Goal: Check status: Check status

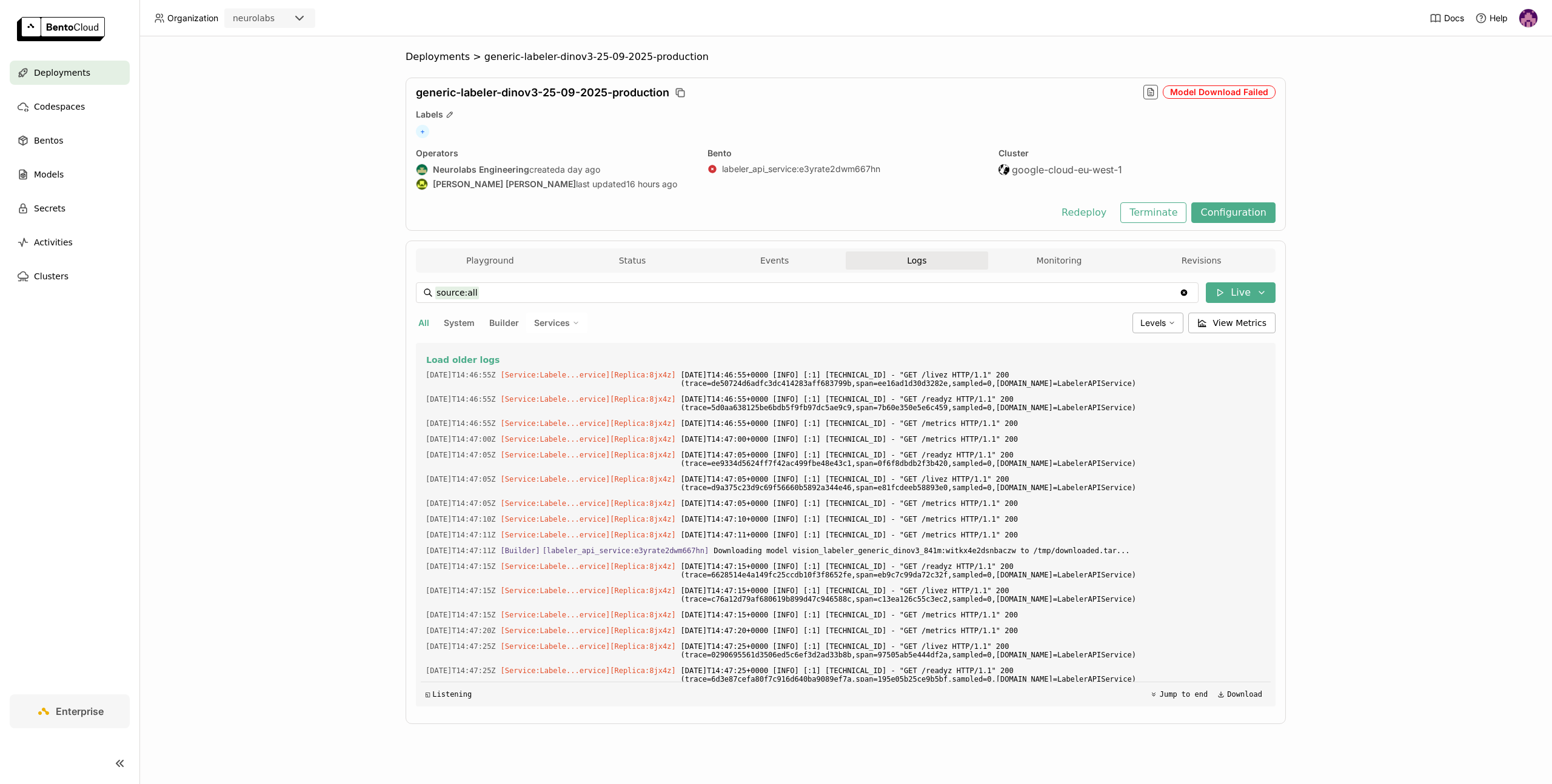
scroll to position [37909, 0]
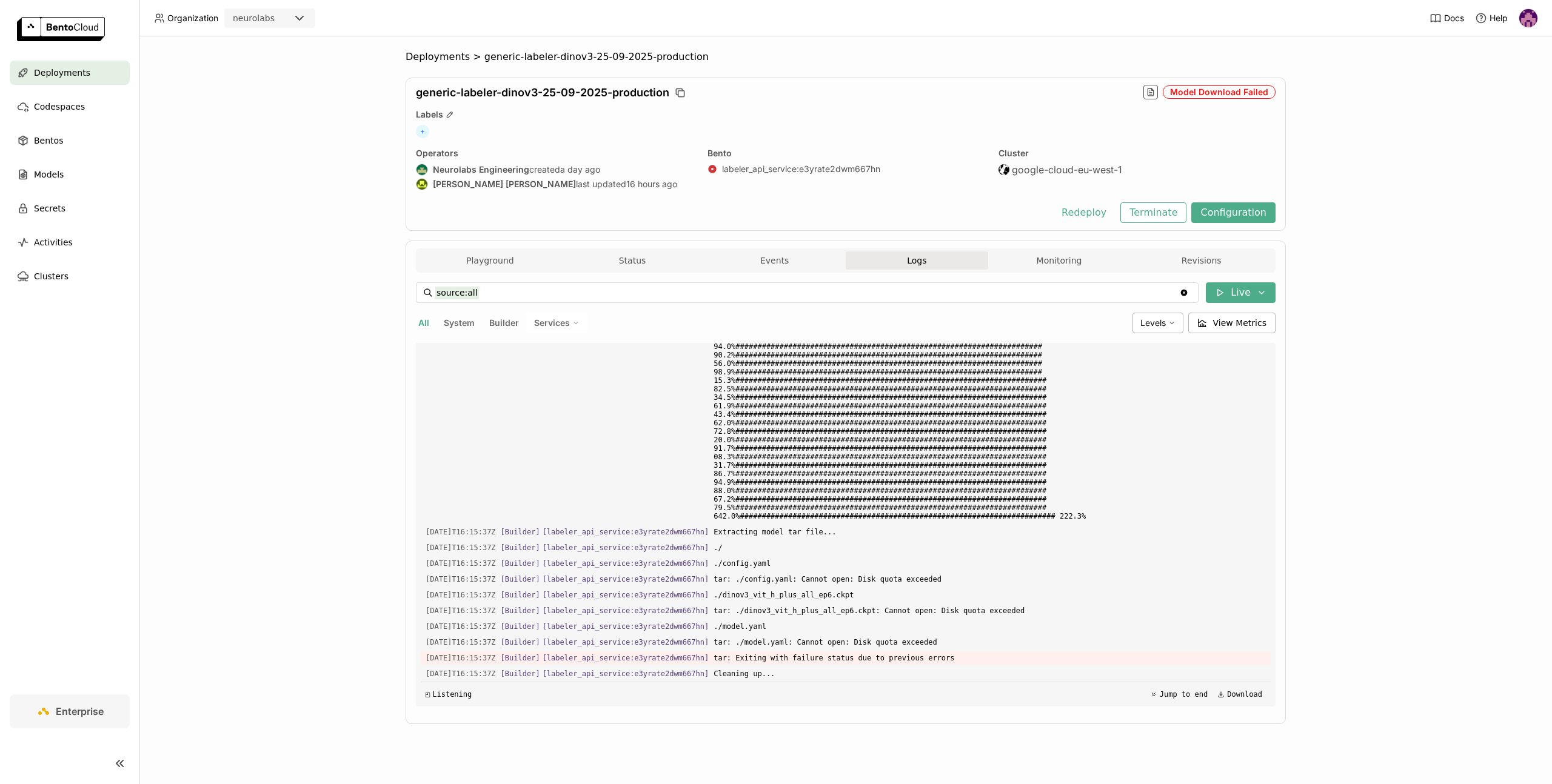
click at [54, 68] on span "Deployments" at bounding box center [62, 73] width 57 height 14
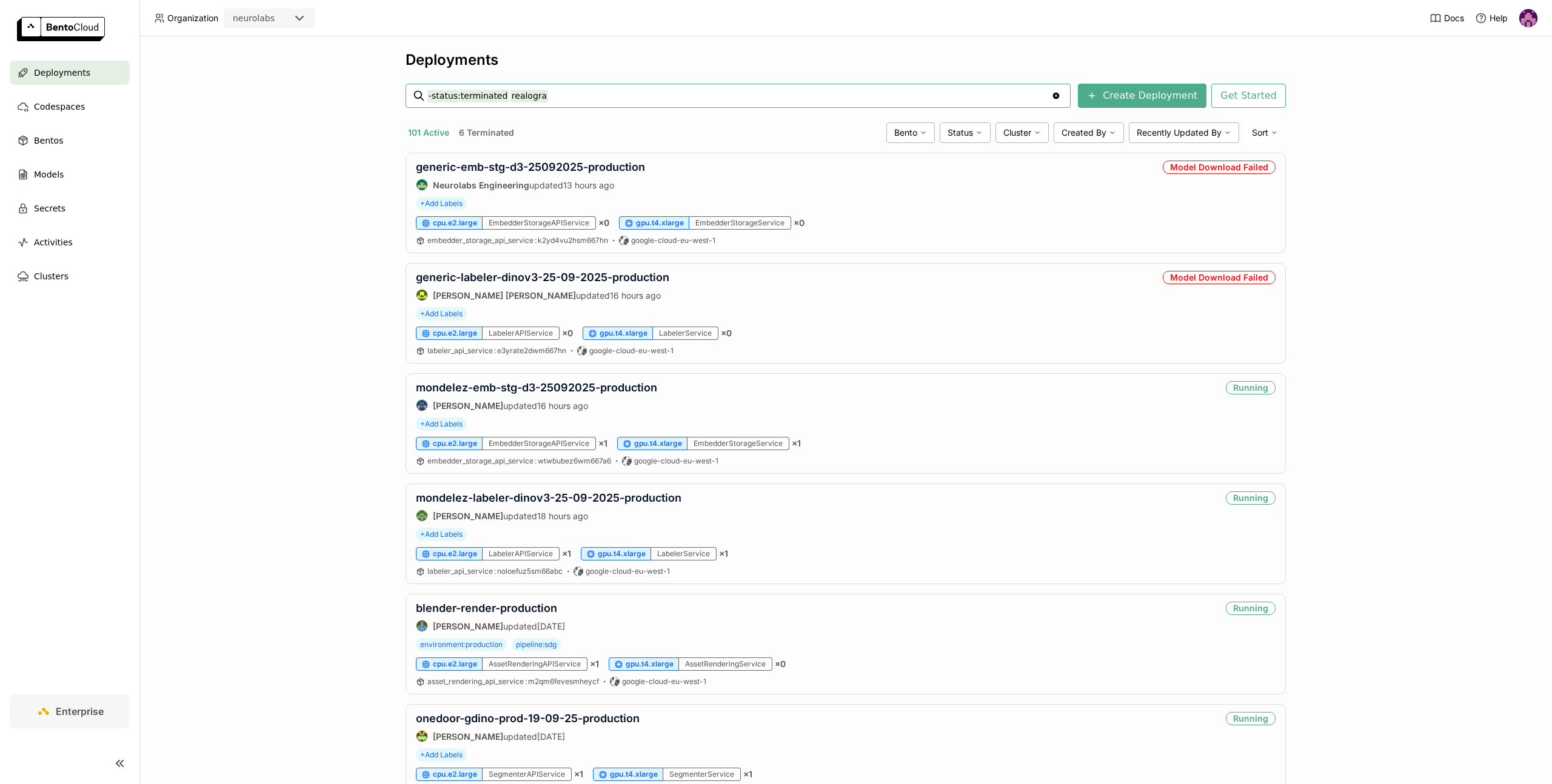
type input "-status:terminated realogram"
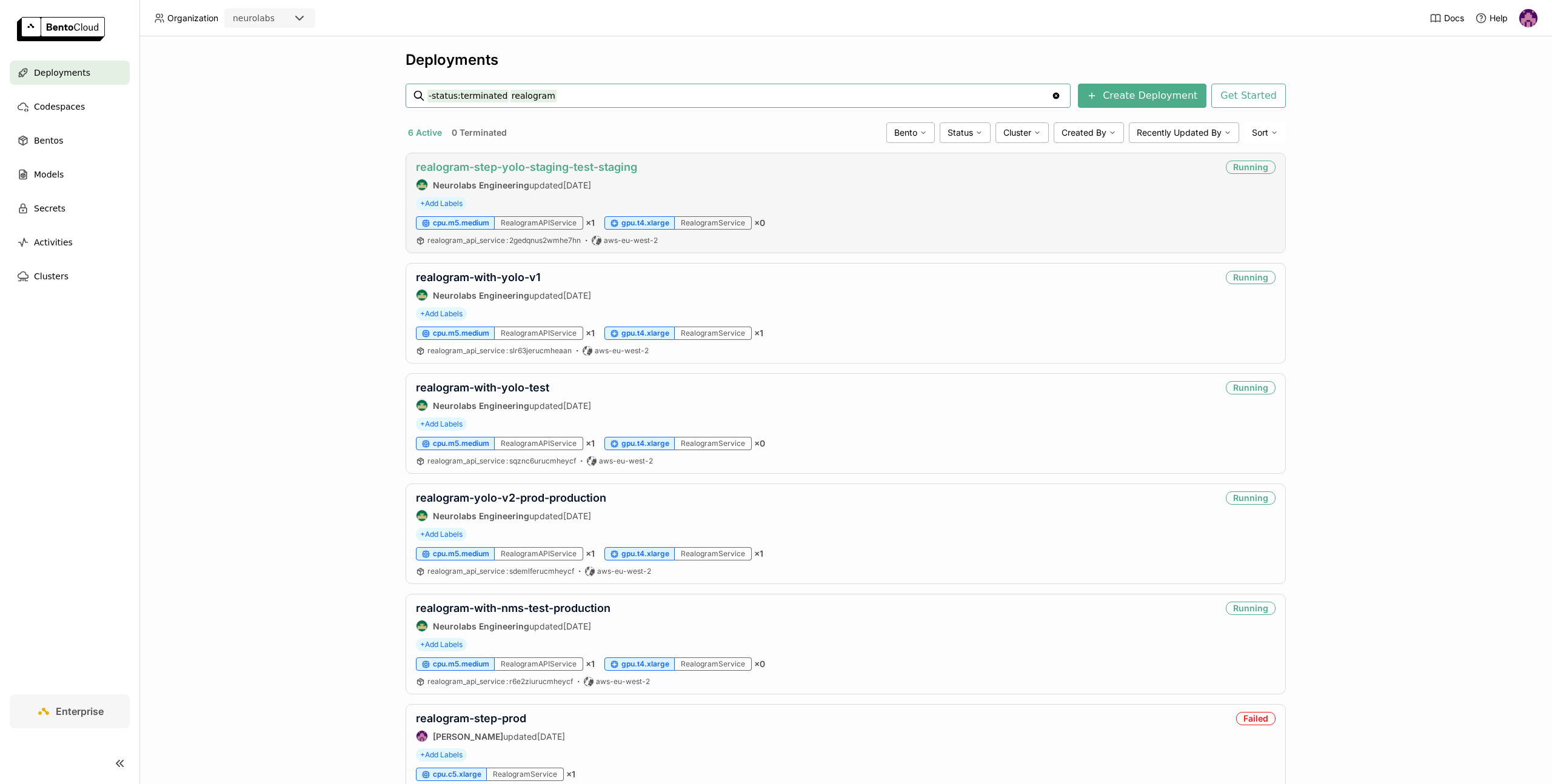
click at [514, 169] on link "realogram-step-yolo-staging-test-staging" at bounding box center [526, 167] width 221 height 13
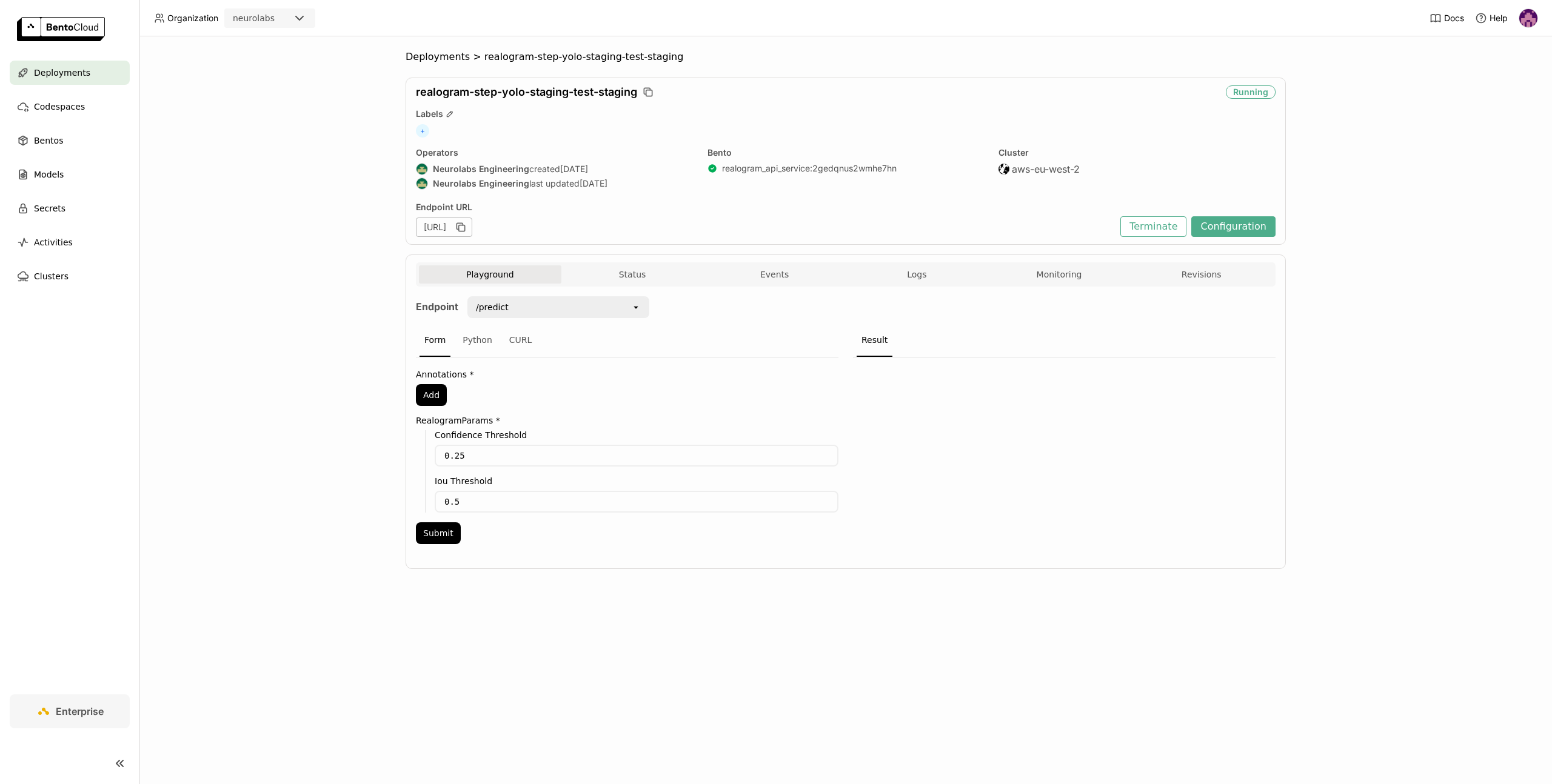
click at [606, 285] on div "Playground Status Events Logs Monitoring Revisions" at bounding box center [846, 276] width 854 height 22
click at [612, 277] on button "Status" at bounding box center [632, 274] width 142 height 18
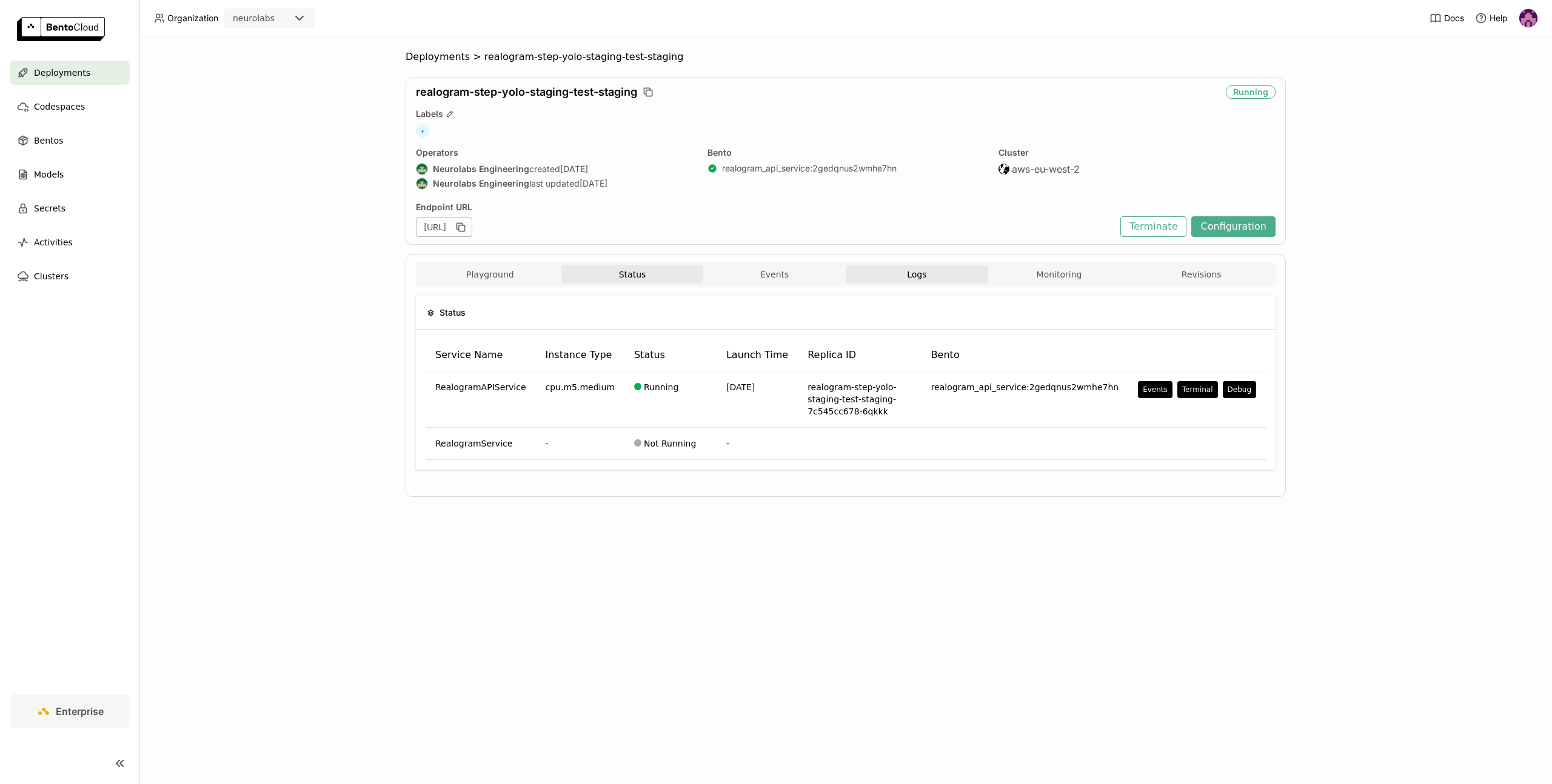
click at [909, 276] on span "Logs" at bounding box center [916, 275] width 19 height 11
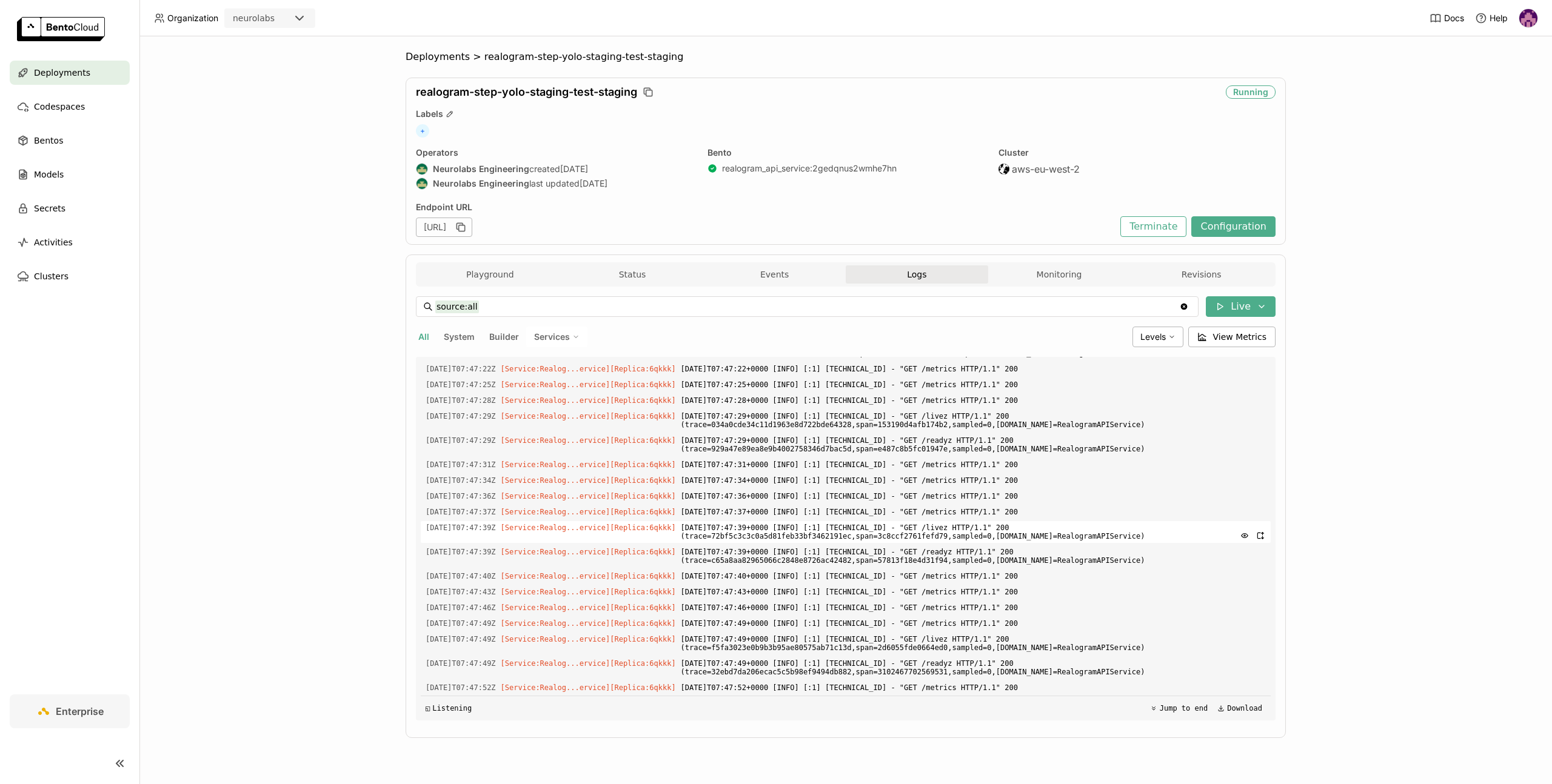
scroll to position [1598, 0]
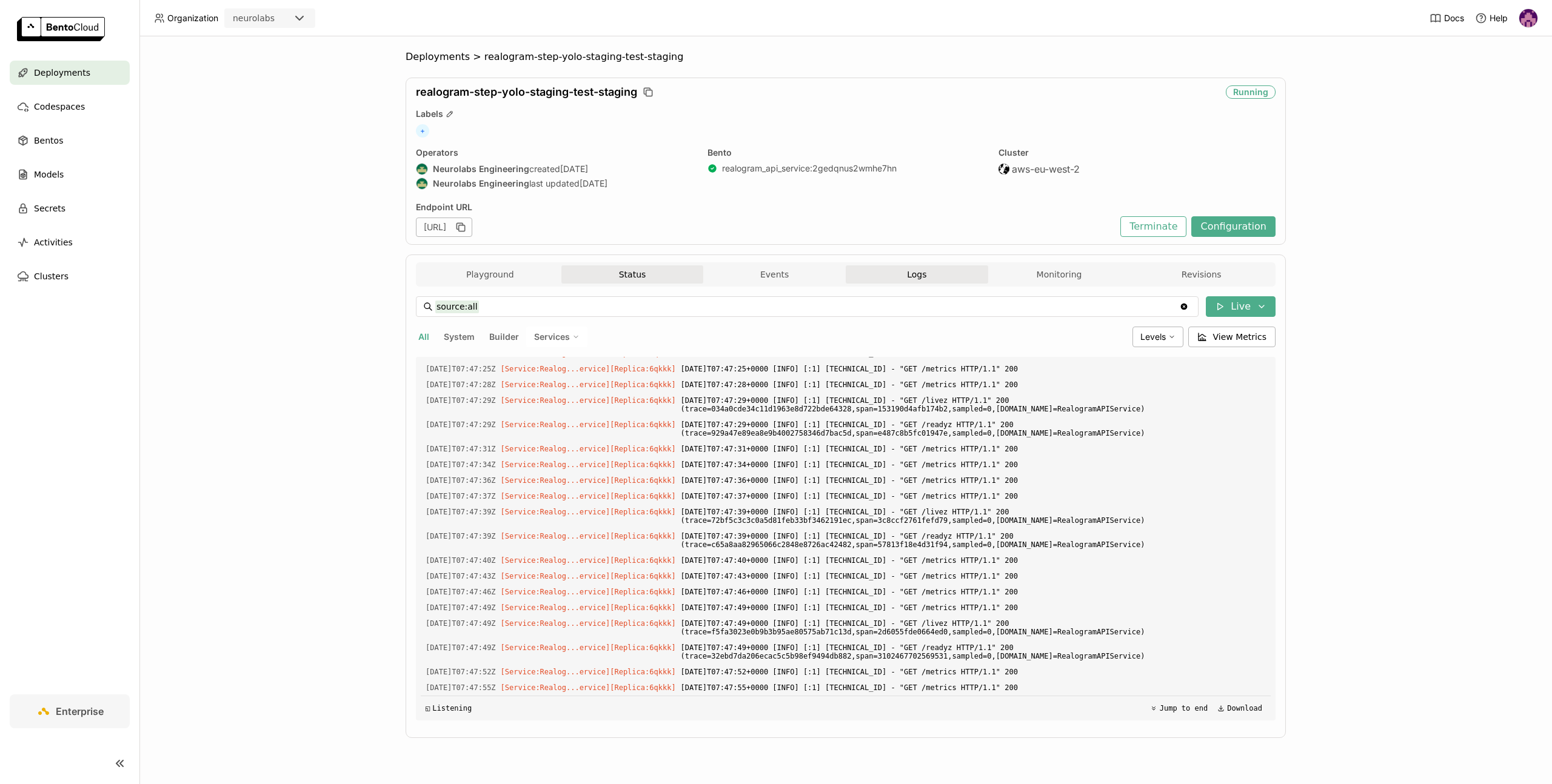
click at [625, 278] on button "Status" at bounding box center [632, 274] width 142 height 18
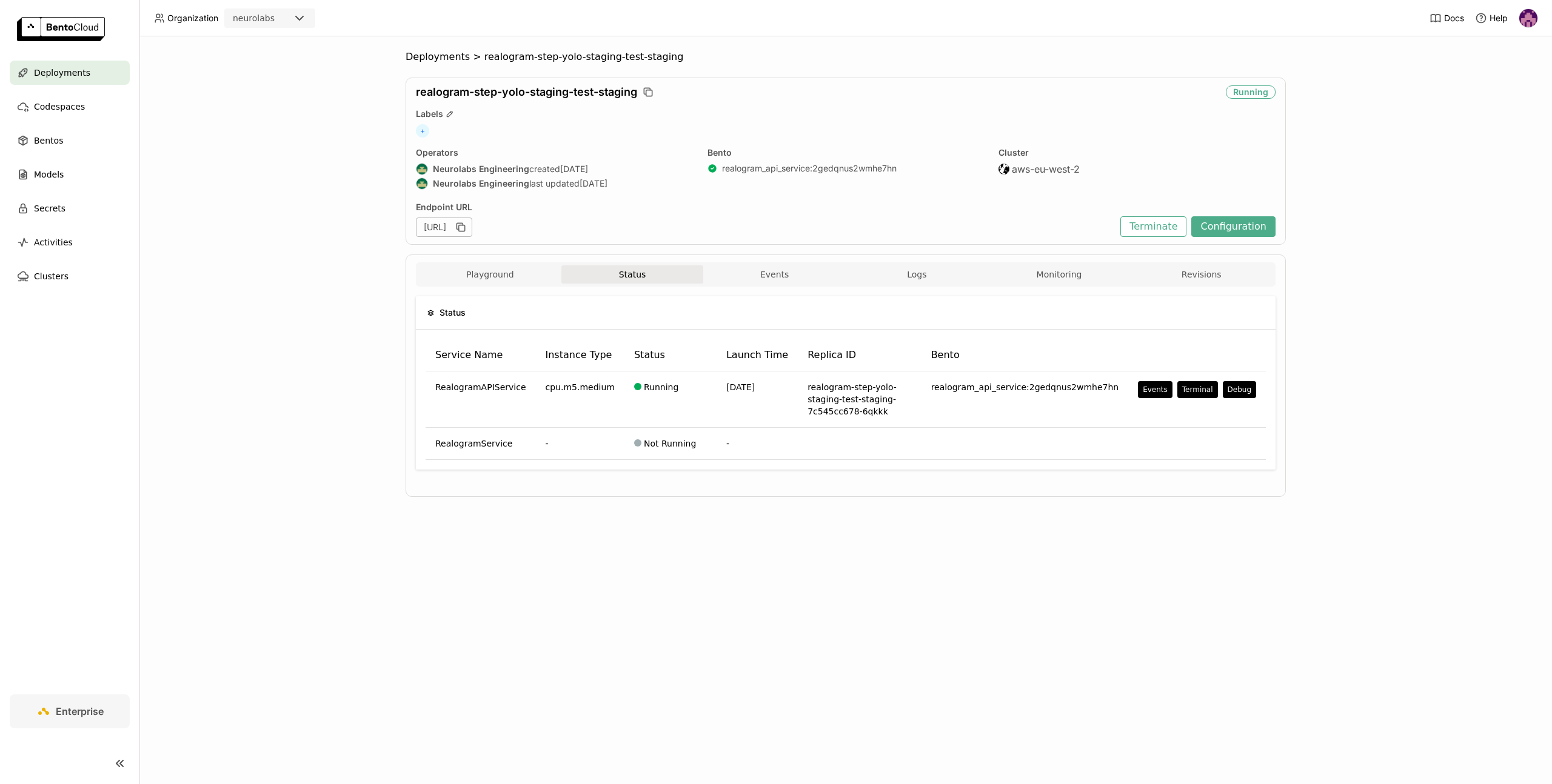
click at [57, 77] on span "Deployments" at bounding box center [62, 73] width 57 height 14
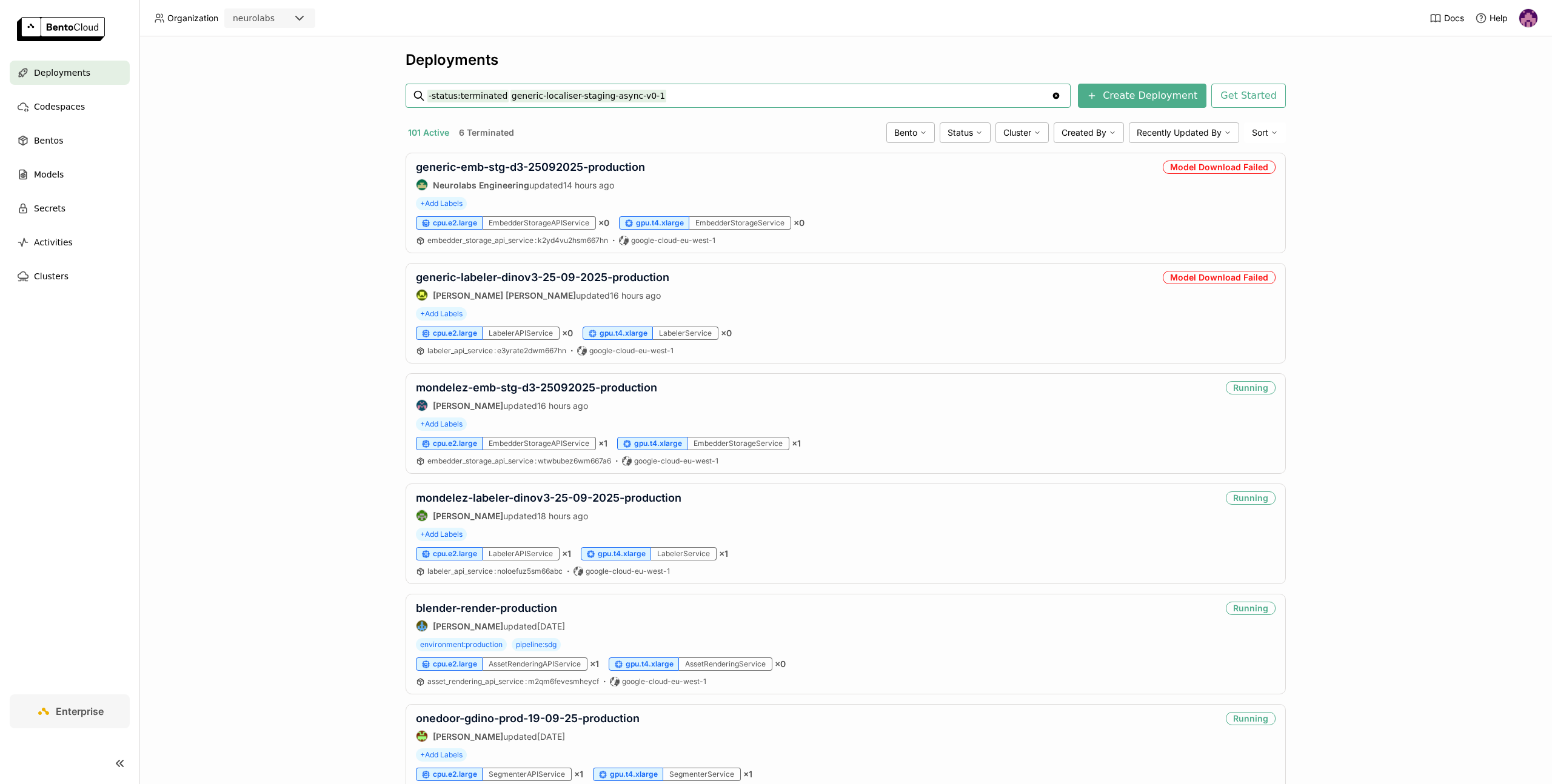
type input "-status:terminated generic-localiser-staging-async-v0-1"
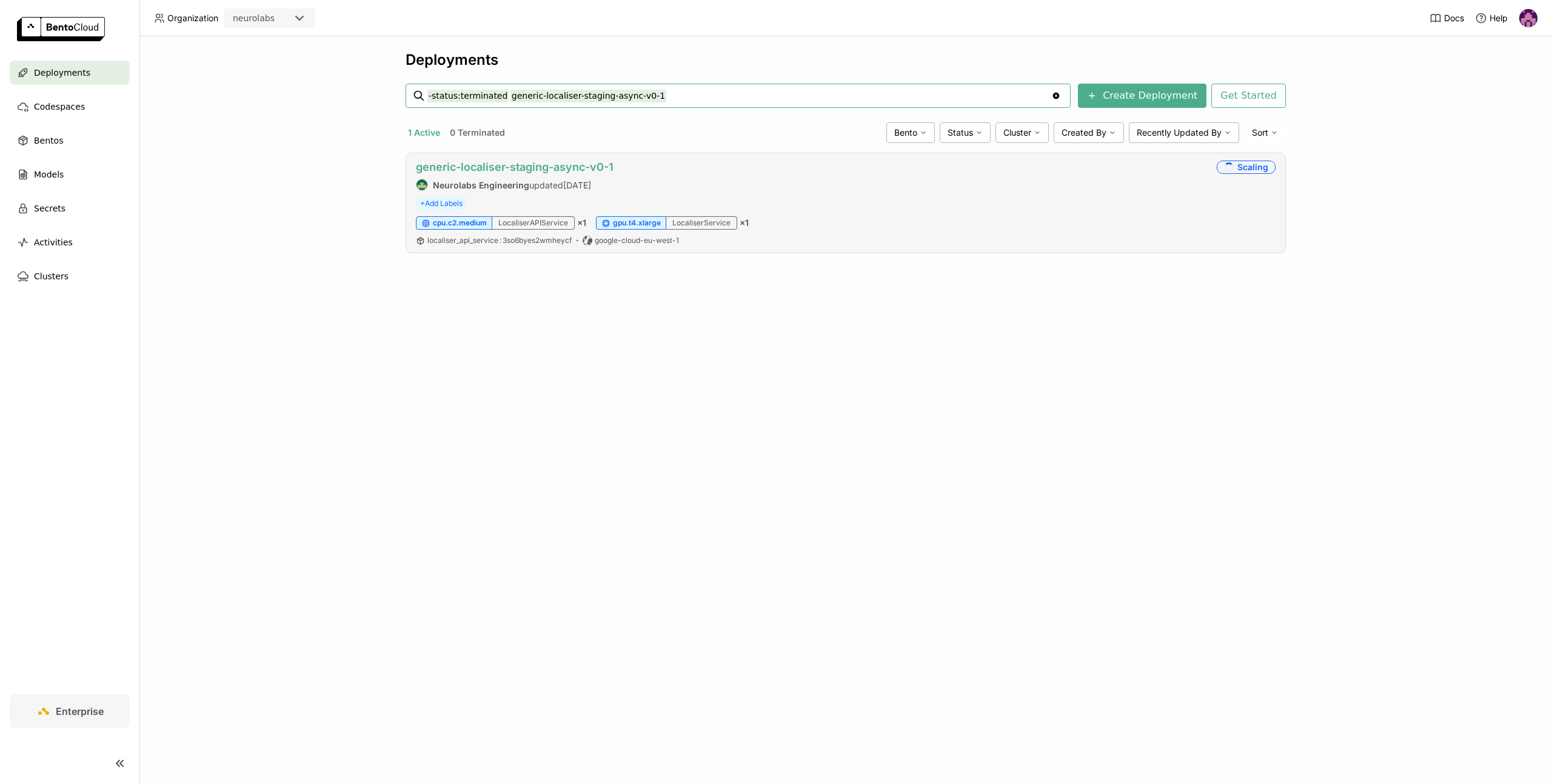
click at [588, 164] on link "generic-localiser-staging-async-v0-1" at bounding box center [514, 167] width 197 height 13
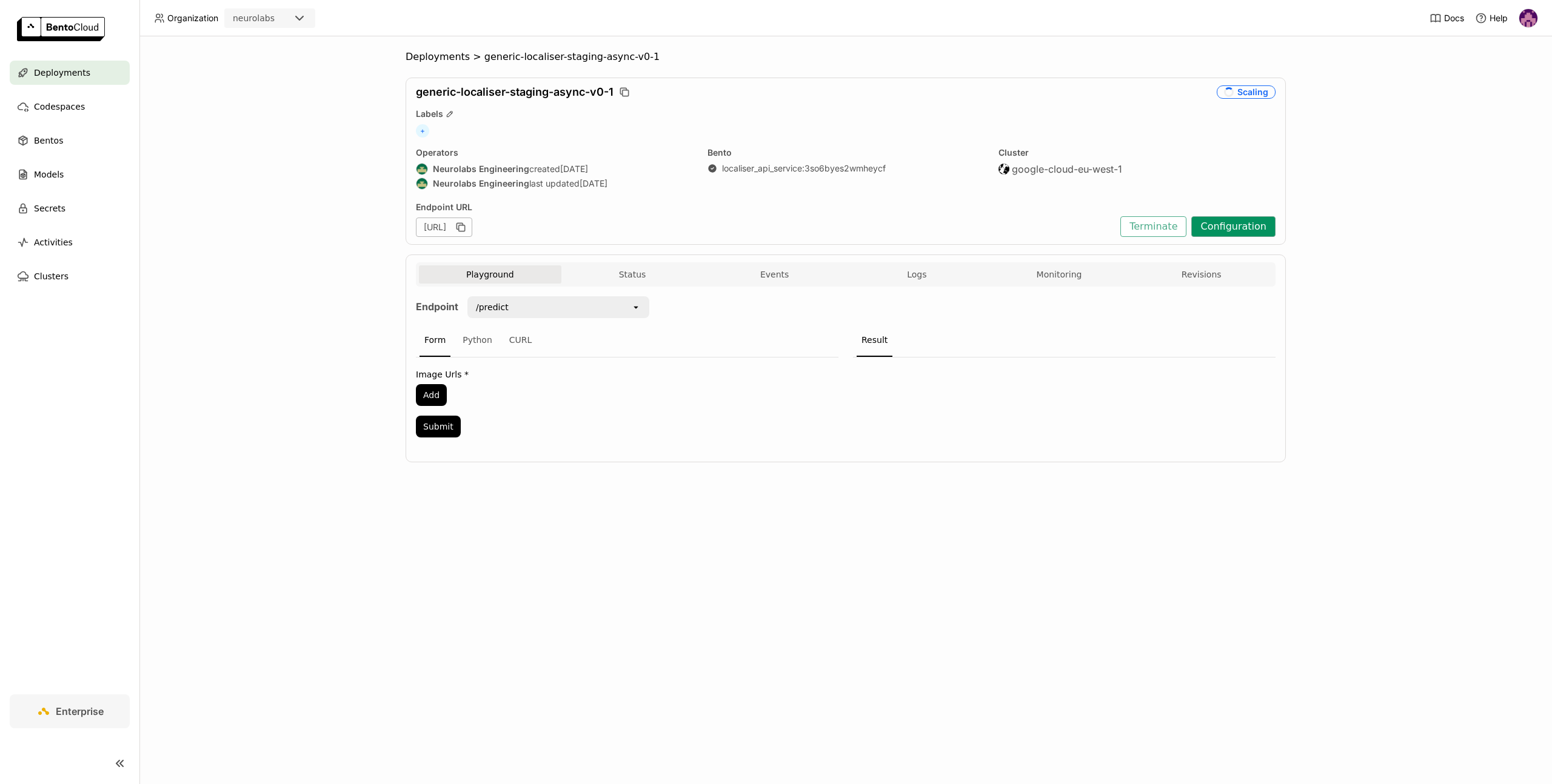
click at [1247, 222] on button "Configuration" at bounding box center [1233, 227] width 84 height 21
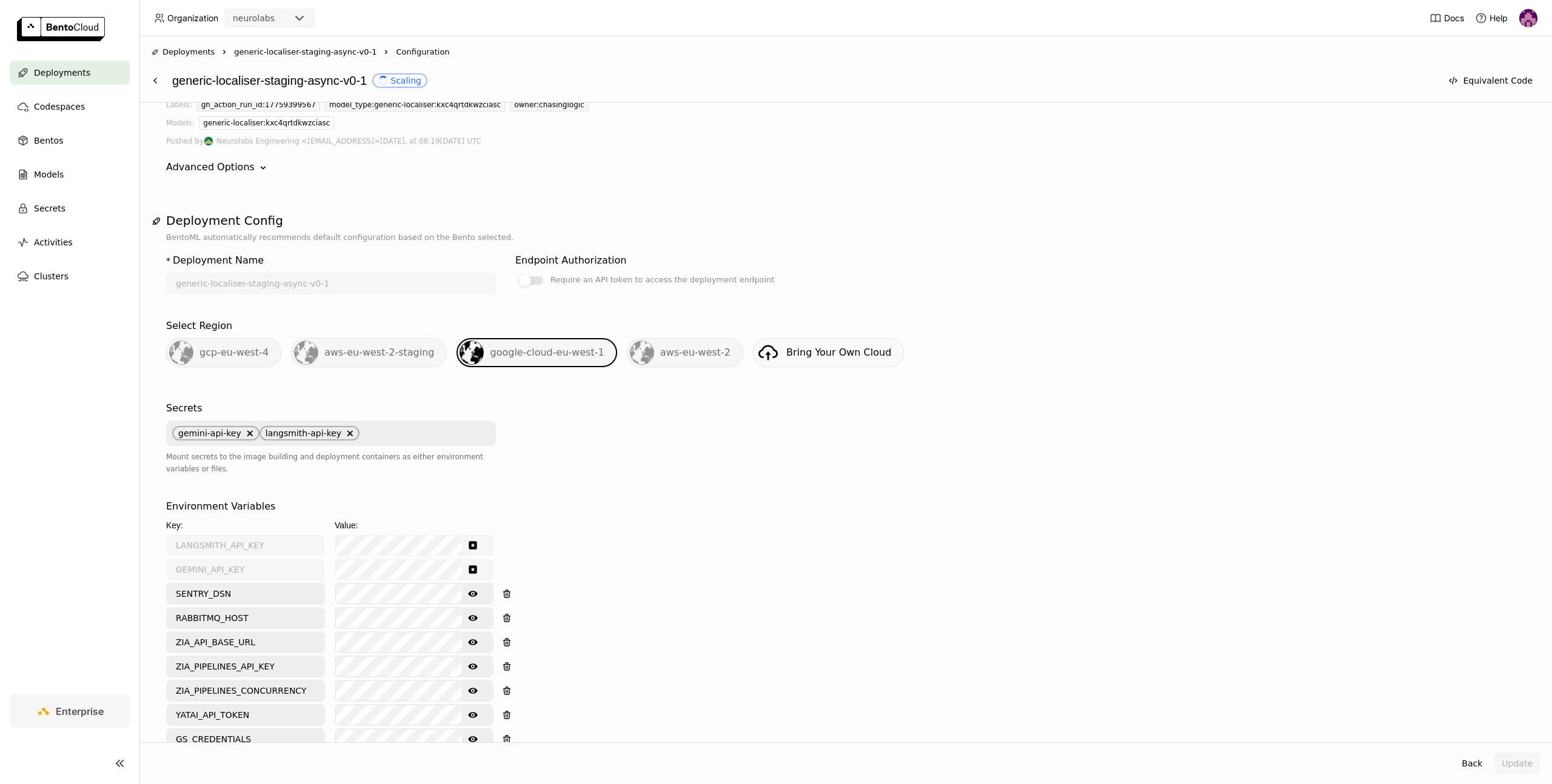
scroll to position [250, 0]
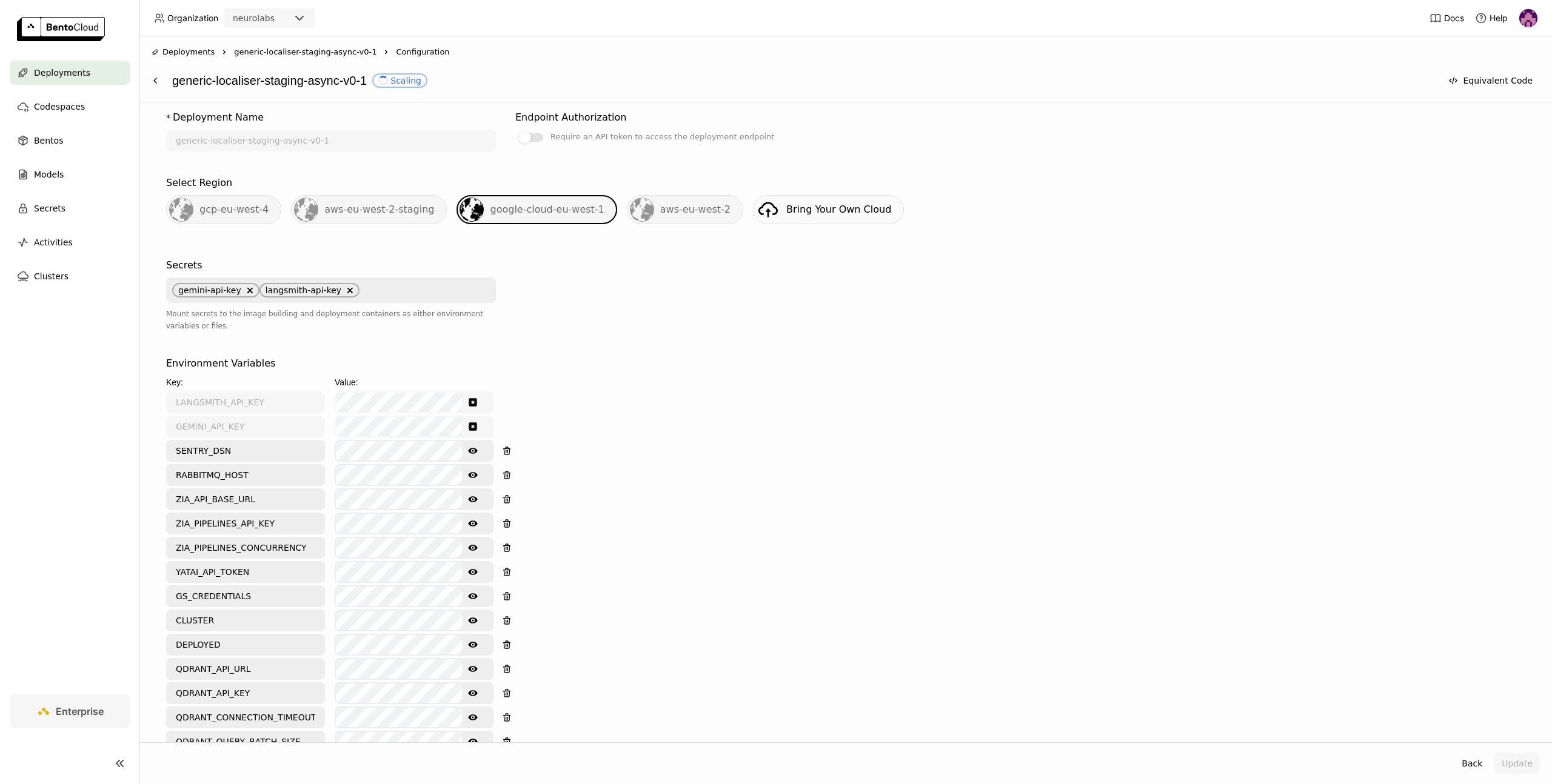
click at [470, 470] on icon "Show password text" at bounding box center [473, 475] width 10 height 10
click at [784, 418] on div "Environment Variables Key: Value: LANGSMITH_API_KEY GEMINI_API_KEY SENTRY_DSN S…" at bounding box center [846, 567] width 1359 height 420
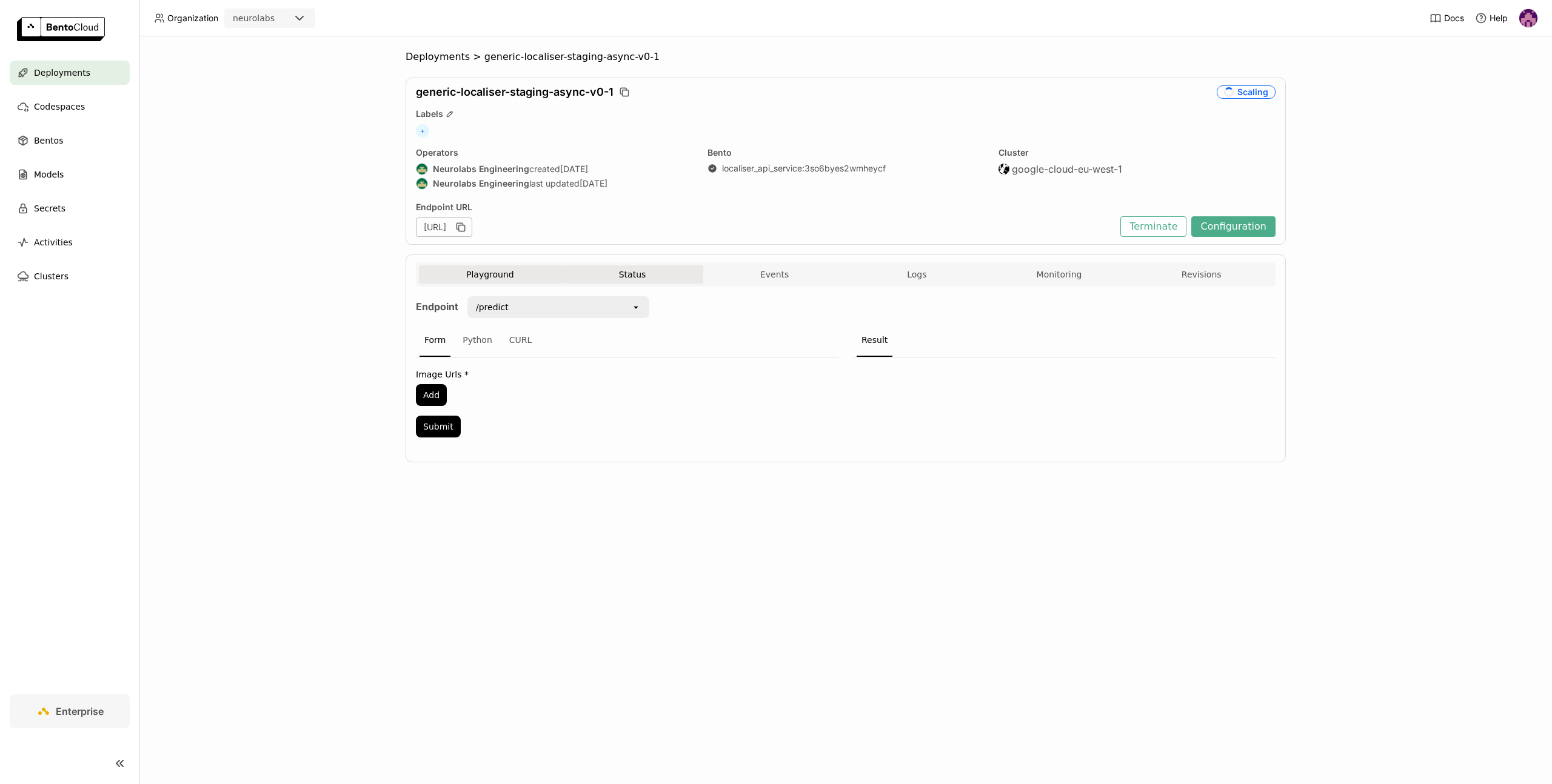
click at [656, 276] on button "Status" at bounding box center [632, 274] width 142 height 18
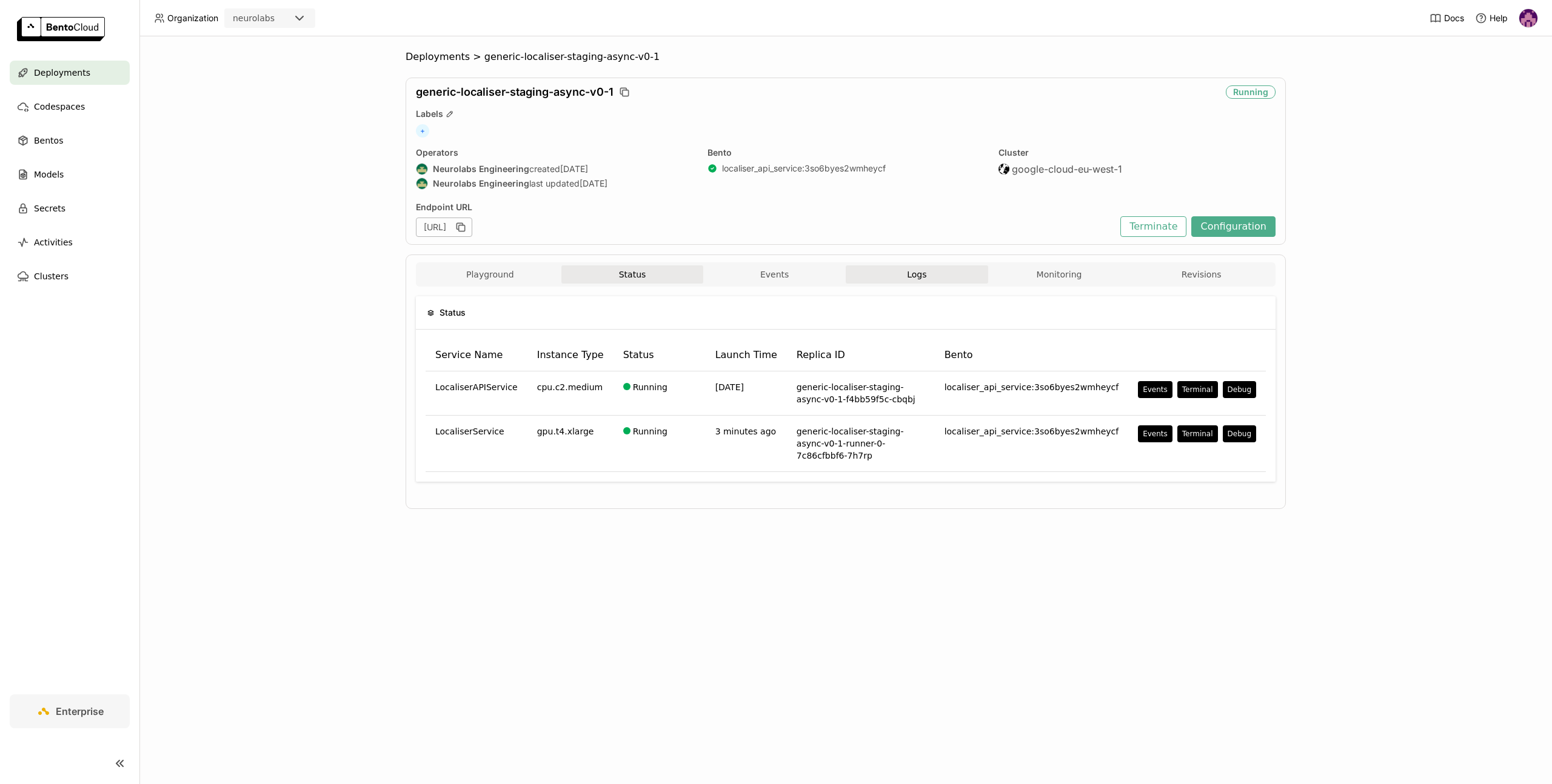
click at [896, 272] on button "Logs" at bounding box center [917, 274] width 142 height 18
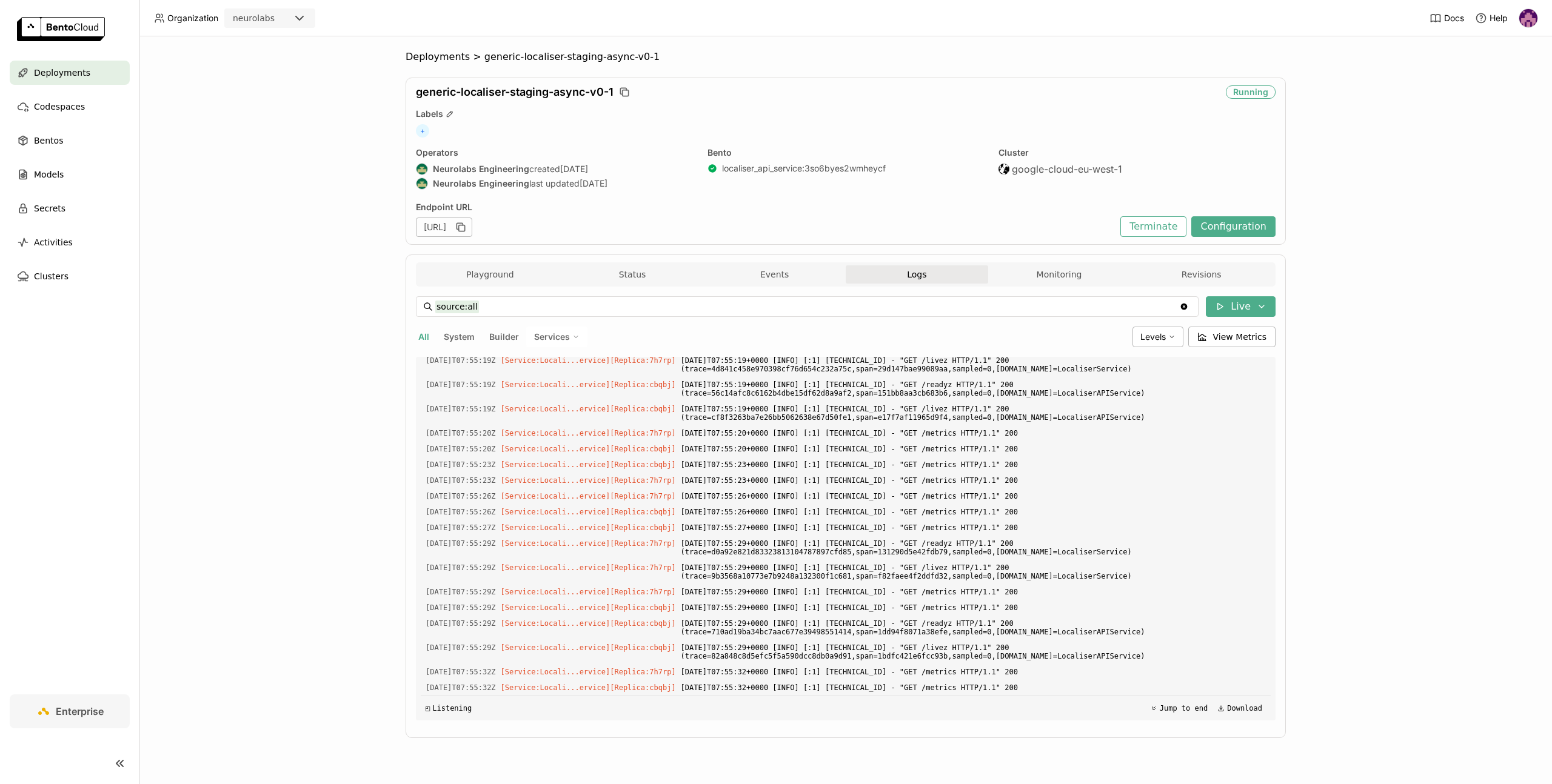
scroll to position [5450, 0]
click at [553, 337] on span "Services" at bounding box center [552, 337] width 36 height 11
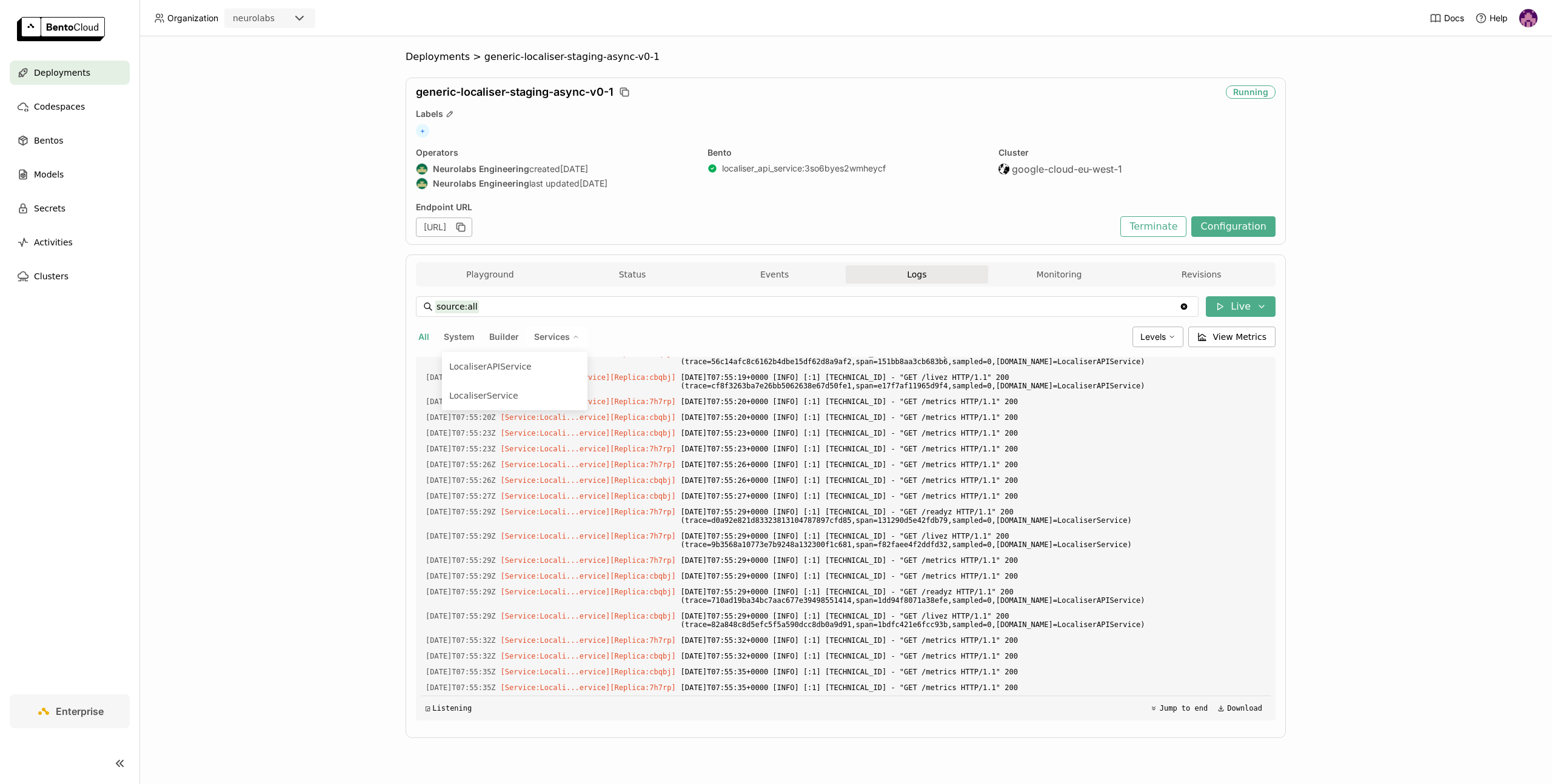
scroll to position [5481, 0]
click at [513, 394] on div "LocaliserService" at bounding box center [515, 396] width 131 height 14
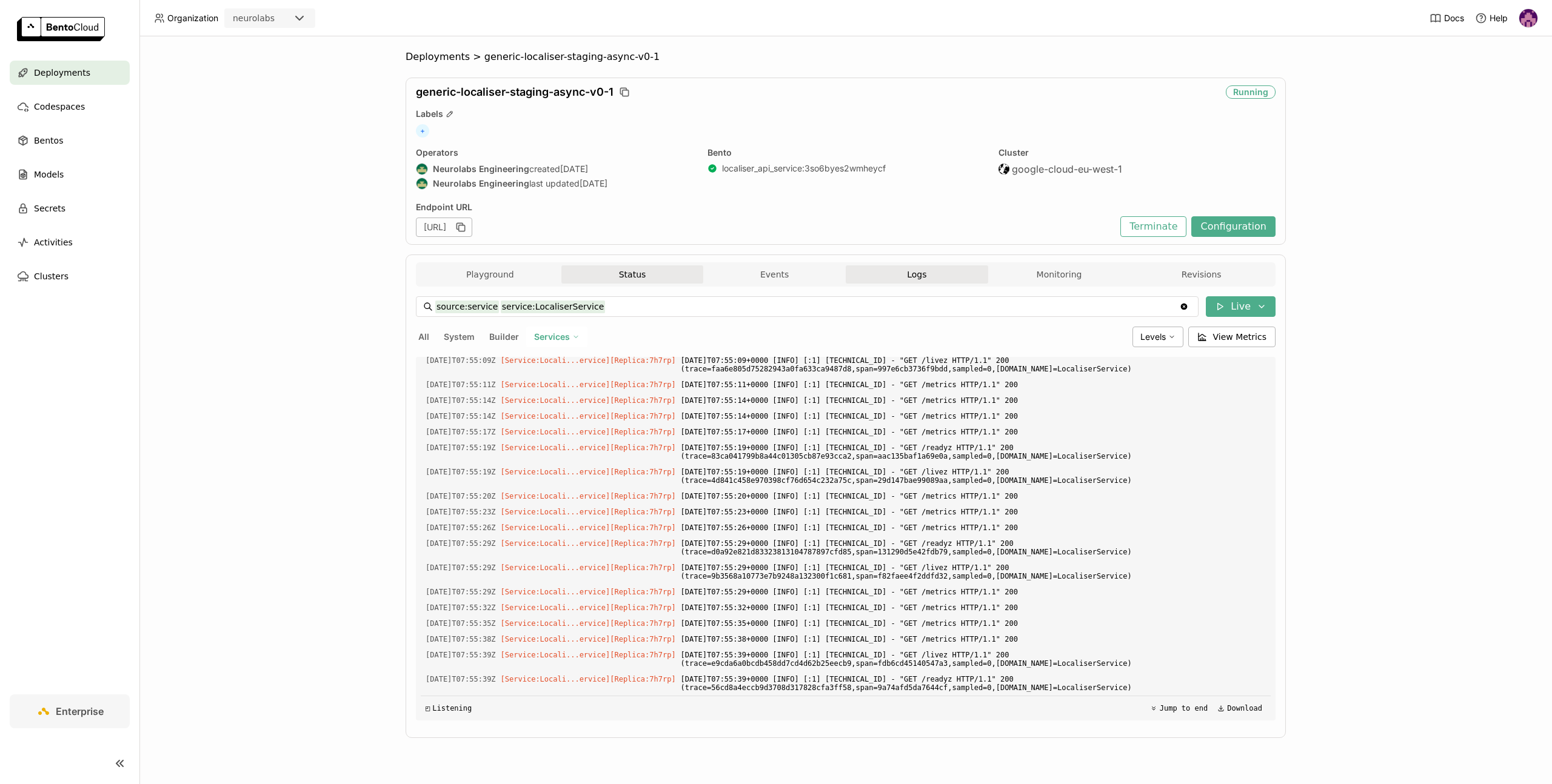
scroll to position [1001, 0]
click at [554, 332] on span "Services" at bounding box center [552, 337] width 36 height 11
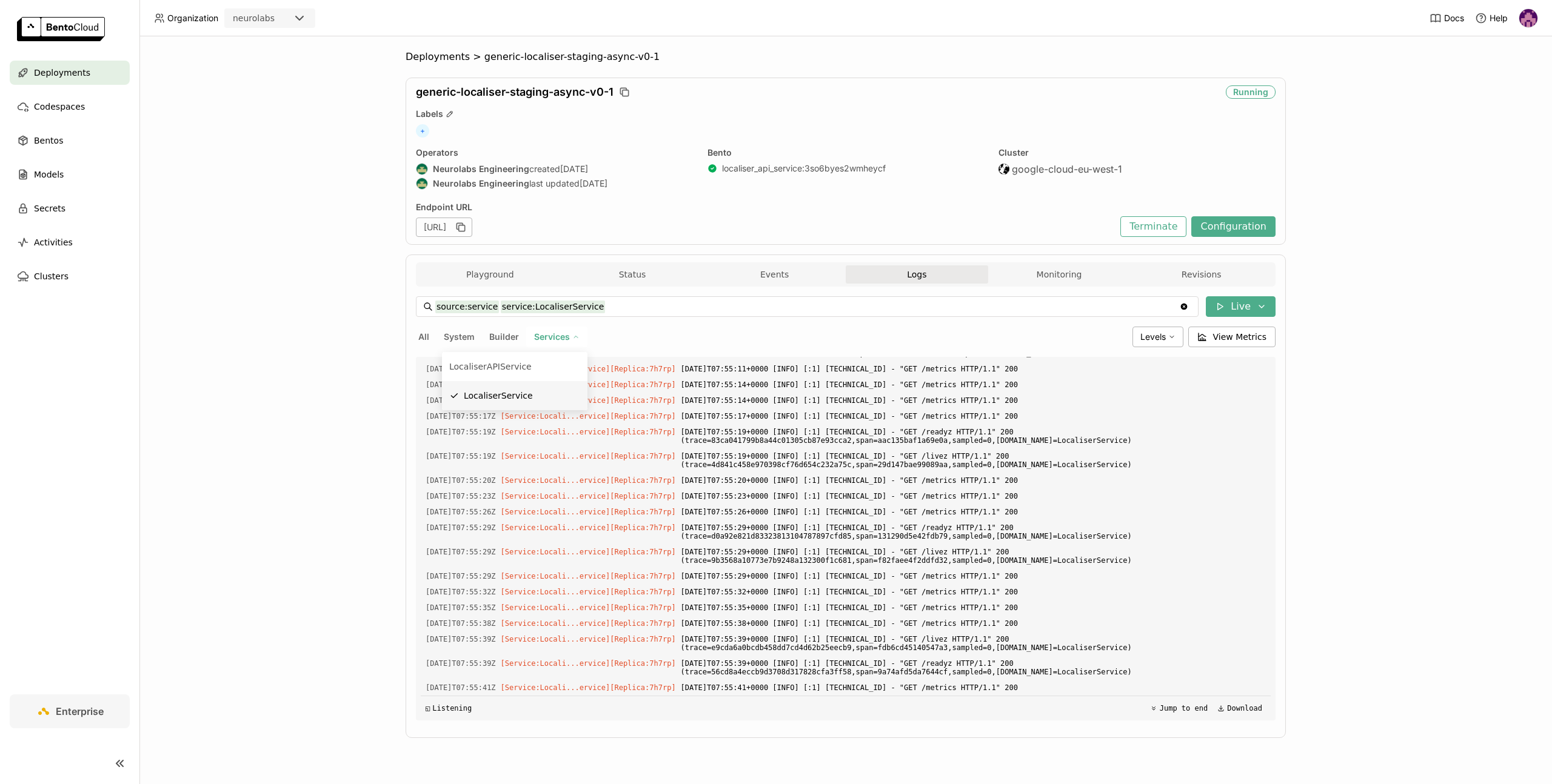
scroll to position [1017, 0]
click at [518, 367] on div "LocaliserAPIService" at bounding box center [515, 367] width 131 height 14
type input "source:service service:LocaliserAPIService"
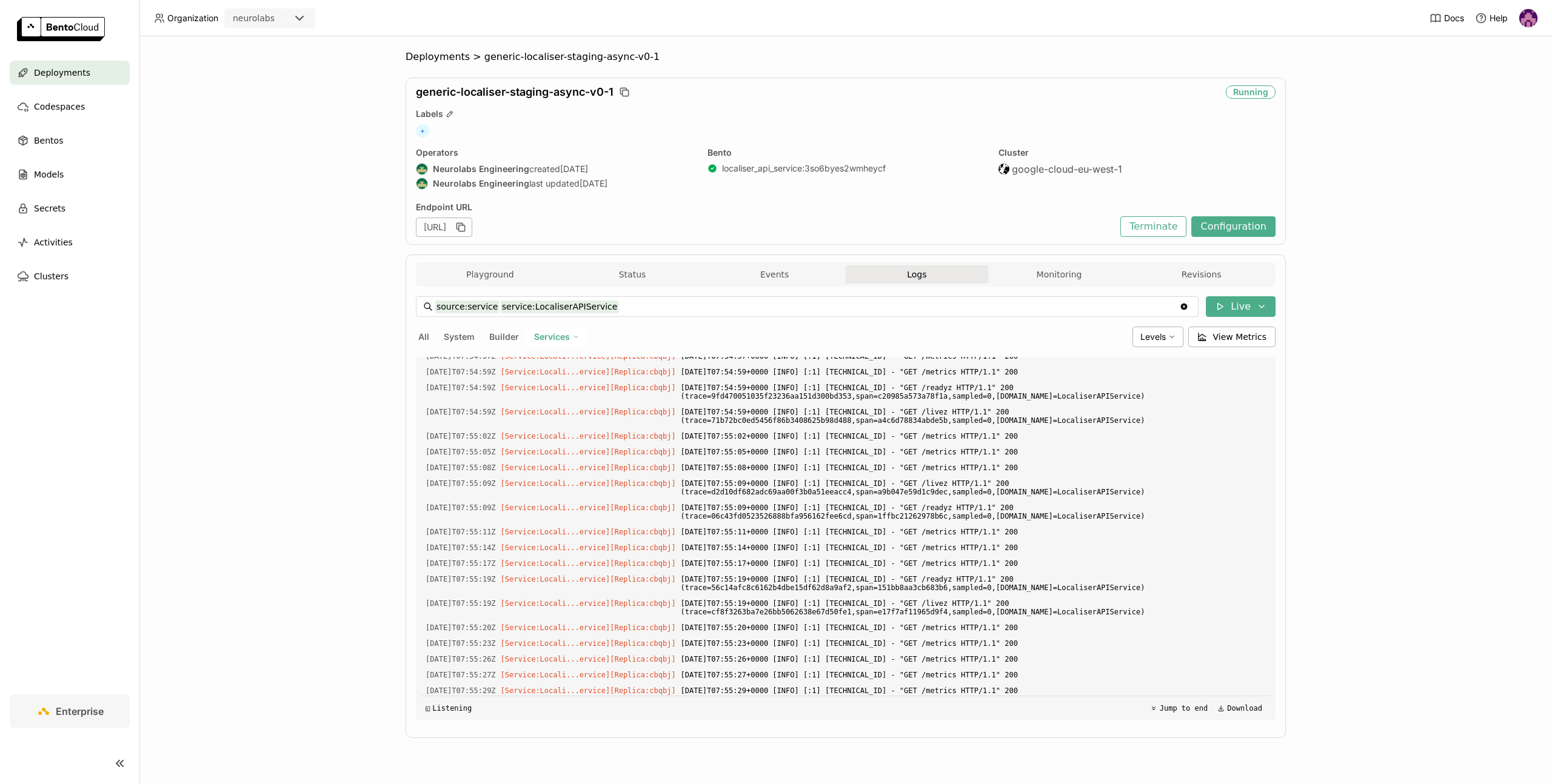
scroll to position [1372, 0]
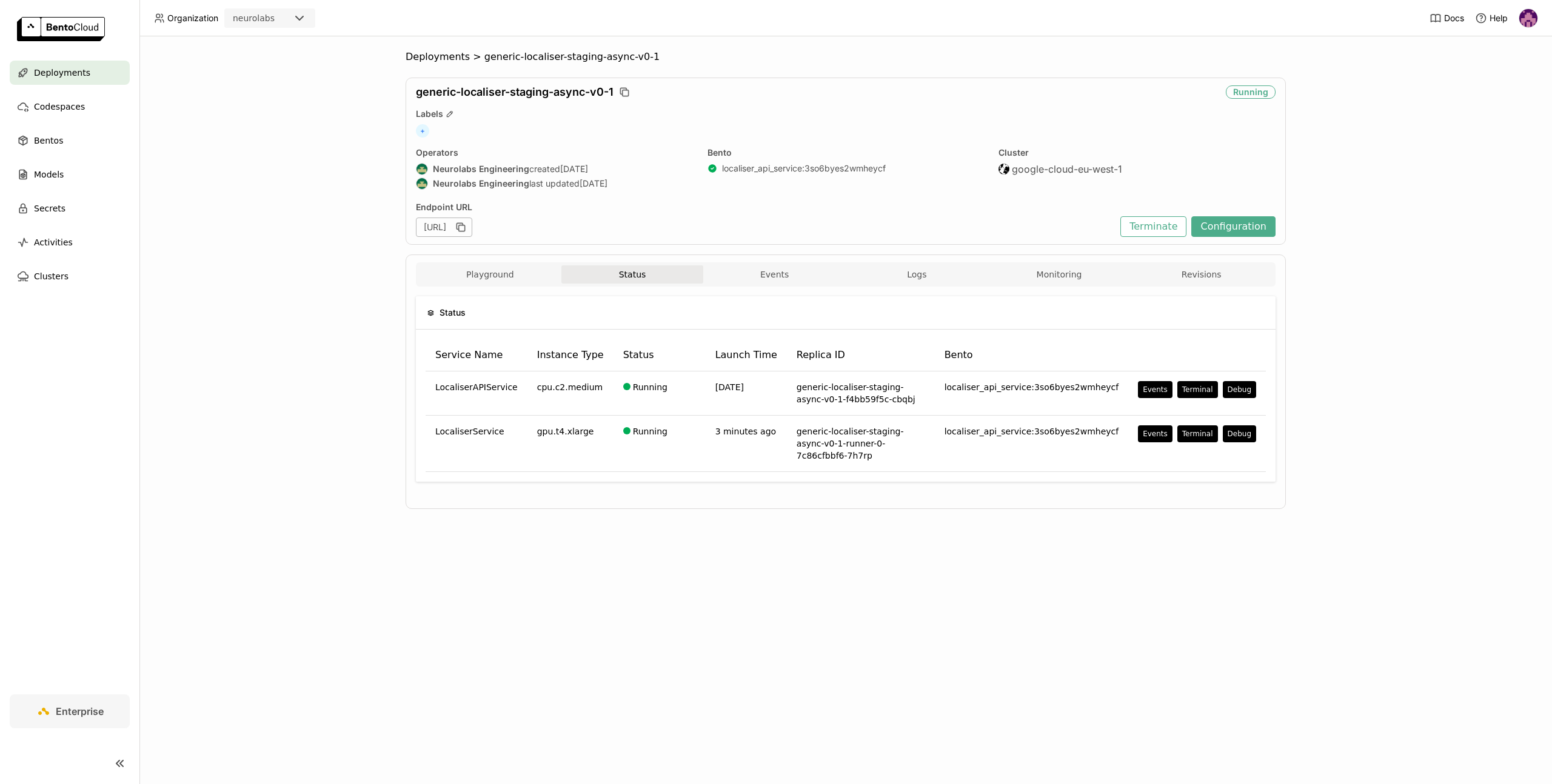
drag, startPoint x: 686, startPoint y: 227, endPoint x: 633, endPoint y: 218, distance: 53.8
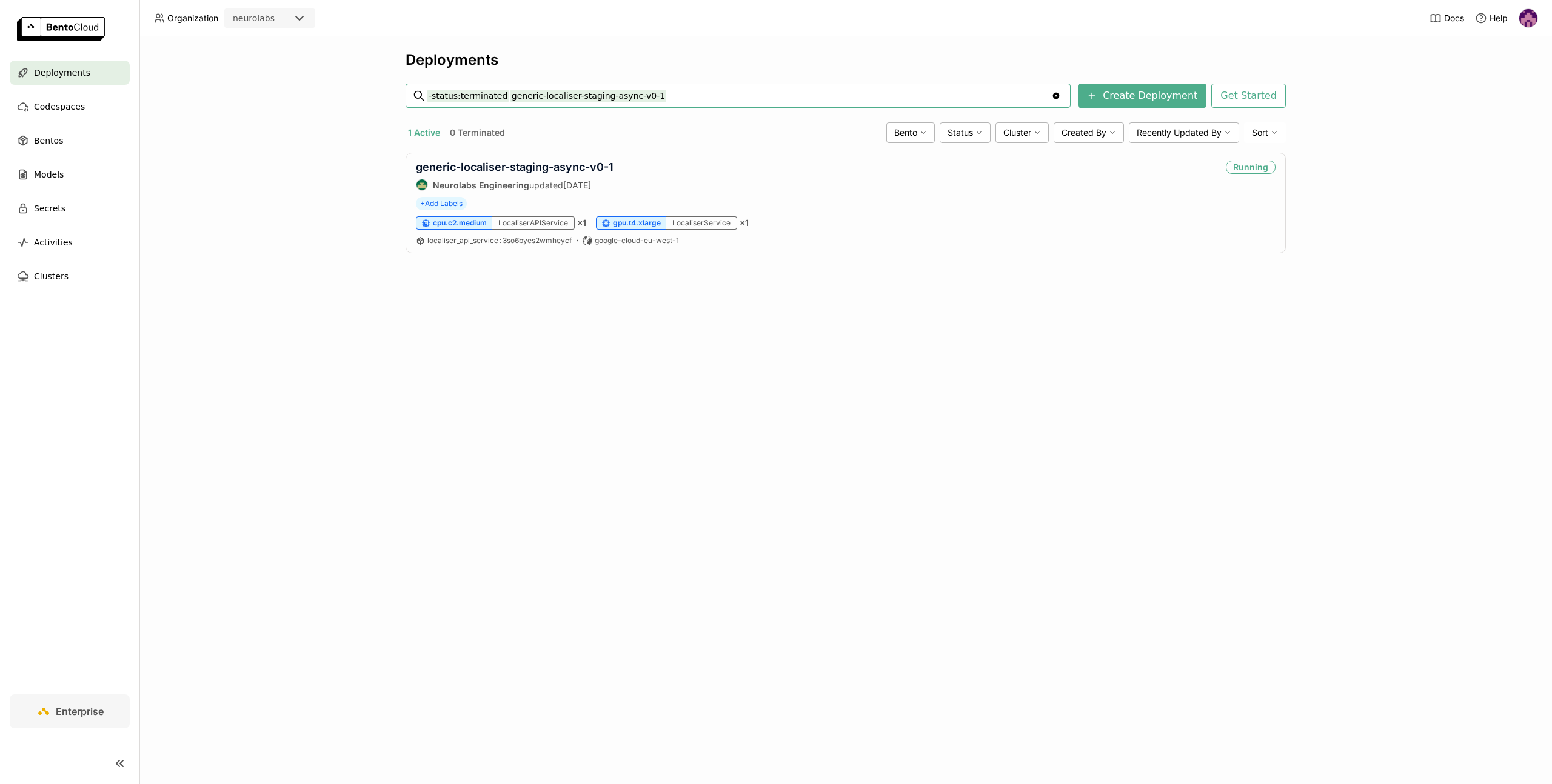
drag, startPoint x: 537, startPoint y: 97, endPoint x: 716, endPoint y: 101, distance: 179.0
click at [716, 101] on input "-status:terminated generic-localiser-staging-async-v0-1" at bounding box center [740, 96] width 624 height 19
type input "-status:terminated generic-embedder-staging"
click at [606, 165] on link "generic-embedder-staging-async-v0-1" at bounding box center [519, 167] width 207 height 13
